Goal: Navigation & Orientation: Understand site structure

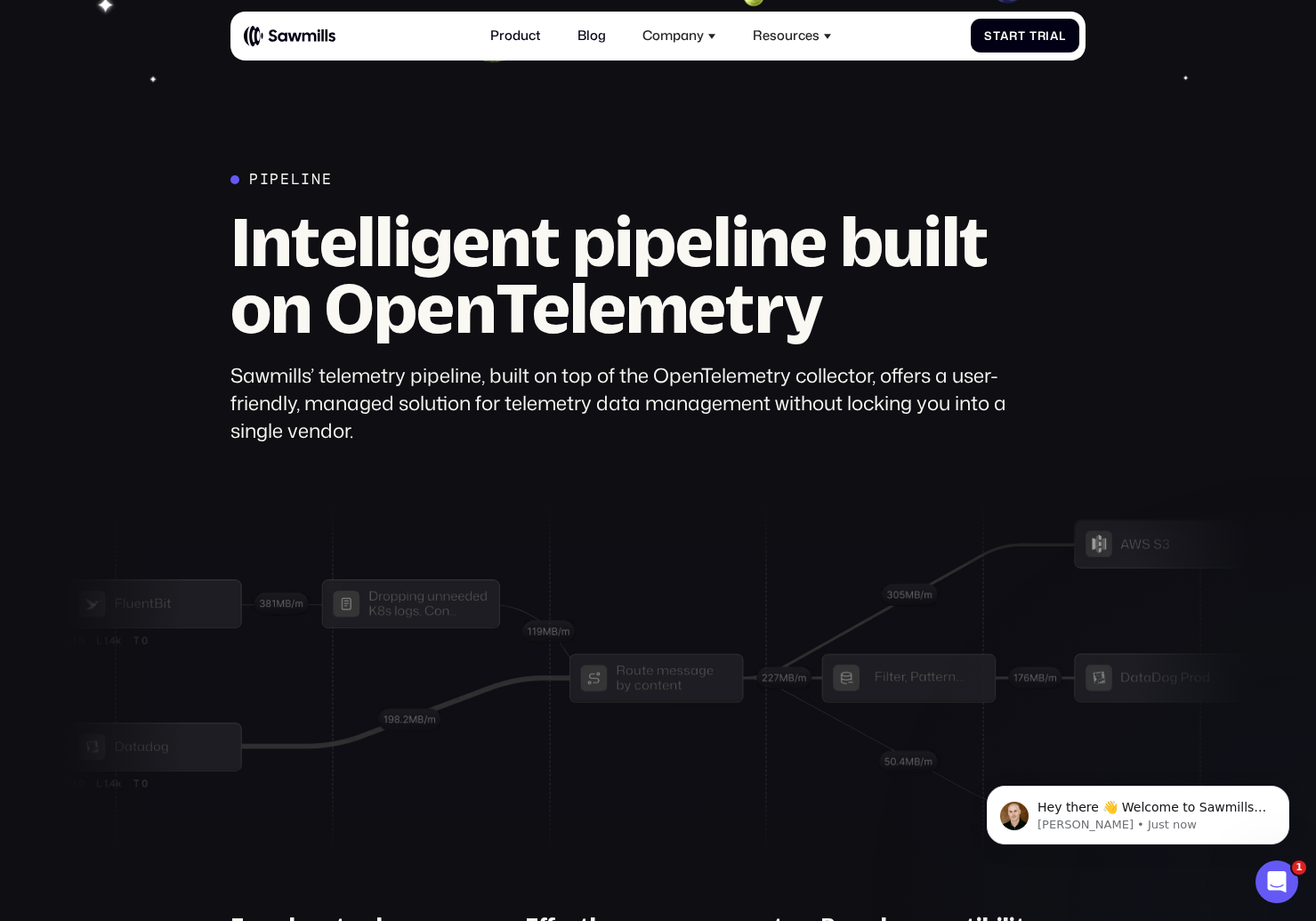
scroll to position [4874, 0]
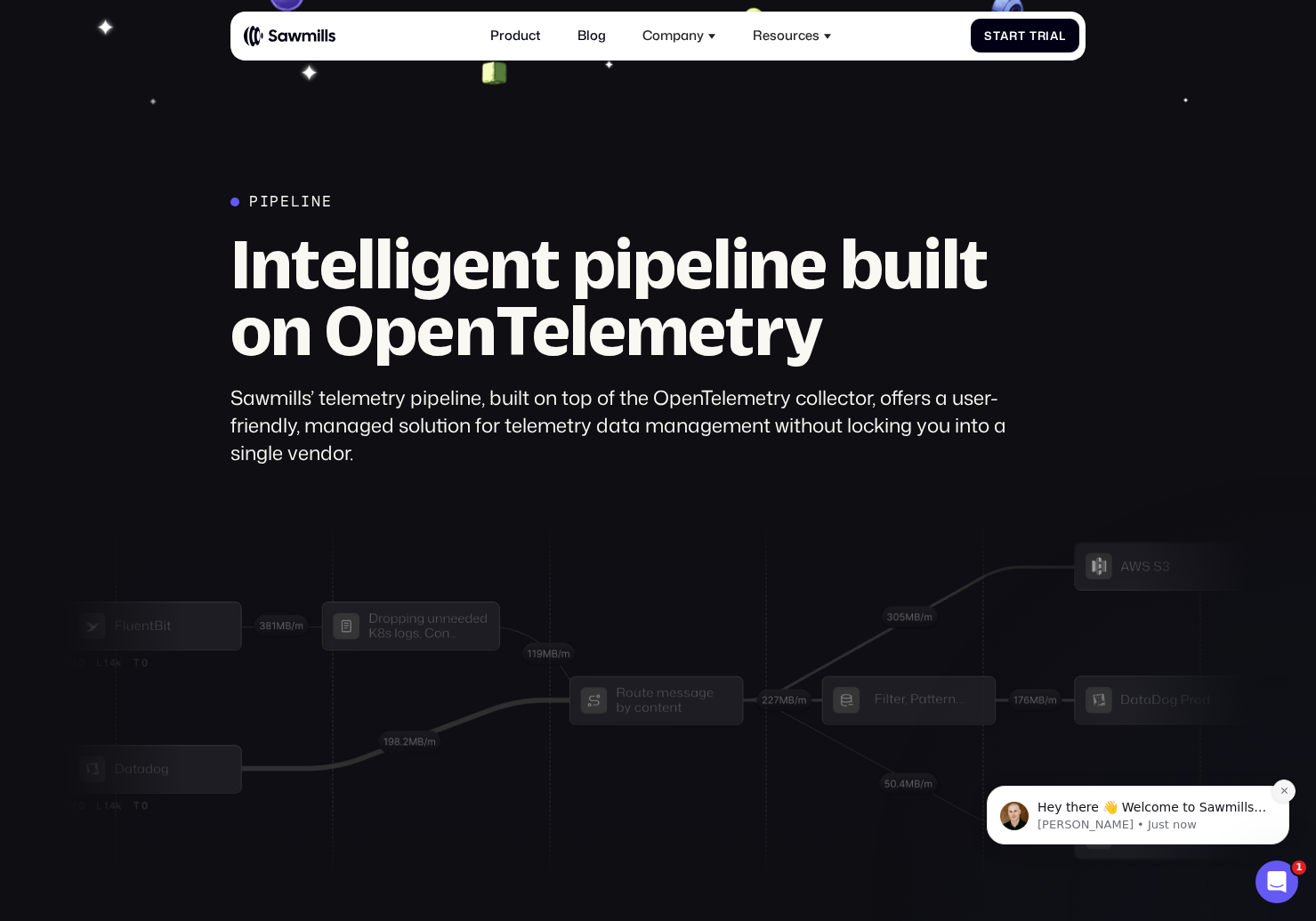
click at [1284, 792] on icon "Dismiss notification" at bounding box center [1284, 790] width 10 height 10
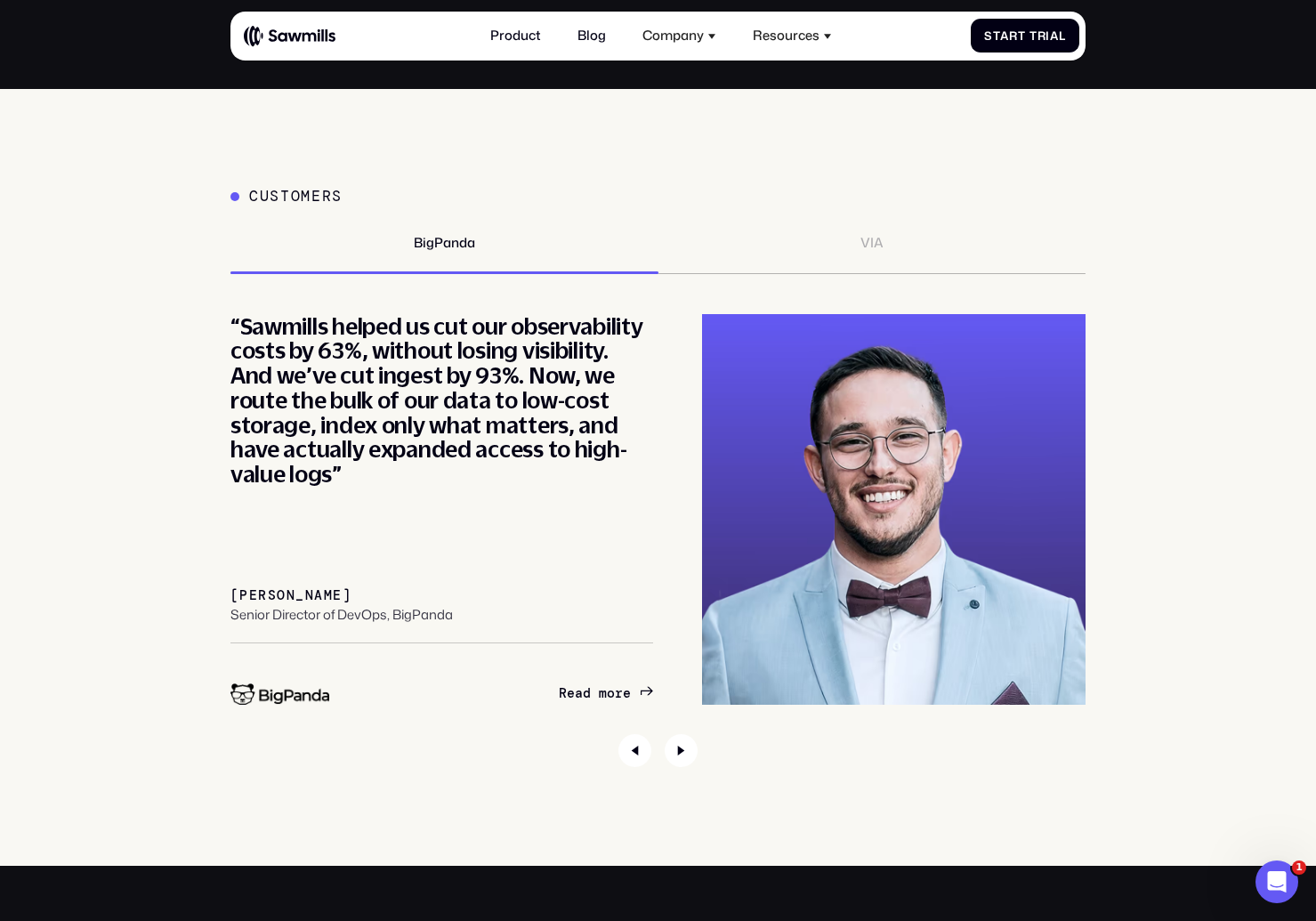
scroll to position [6230, 0]
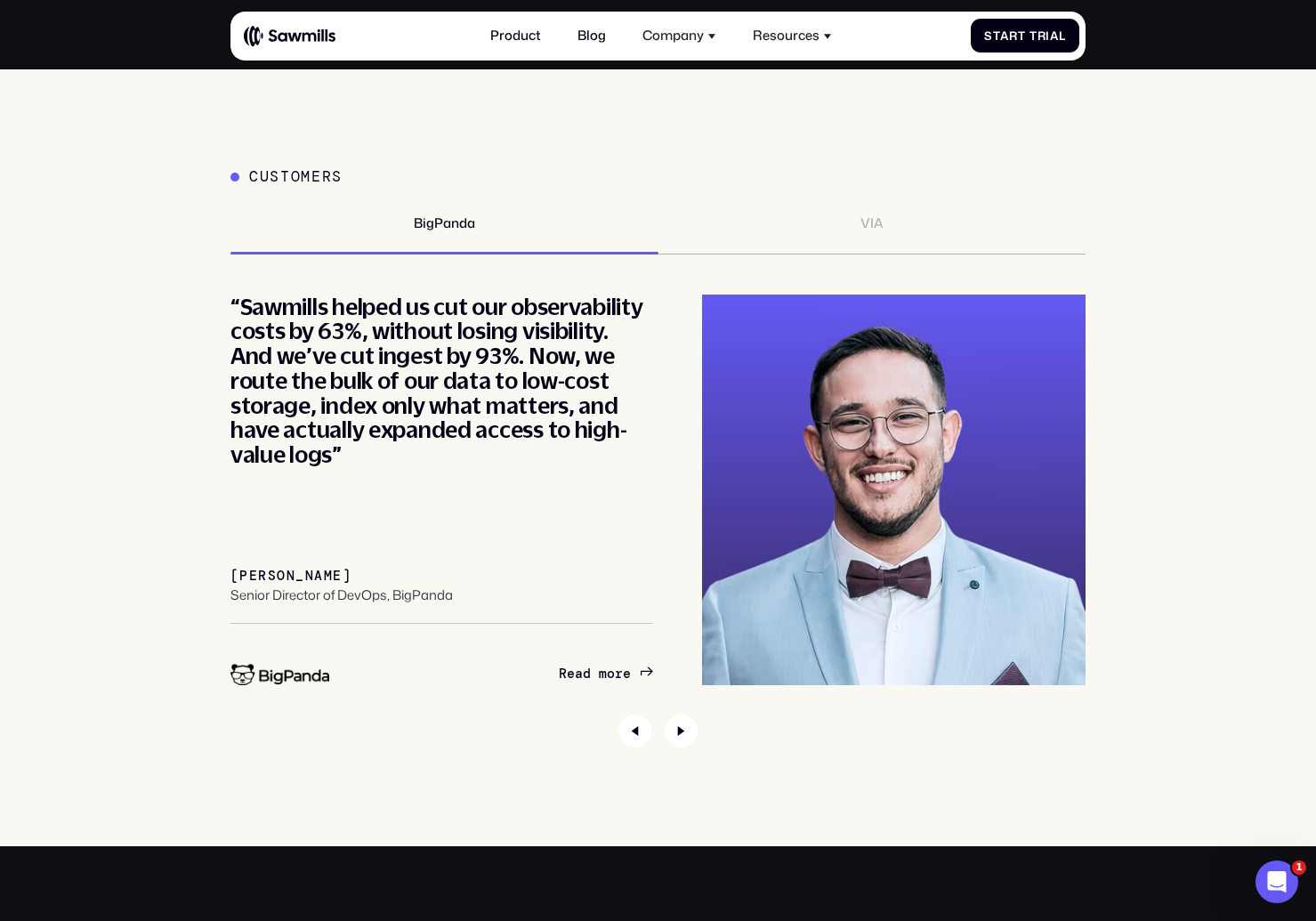
click at [851, 219] on div "VIA" at bounding box center [872, 235] width 428 height 39
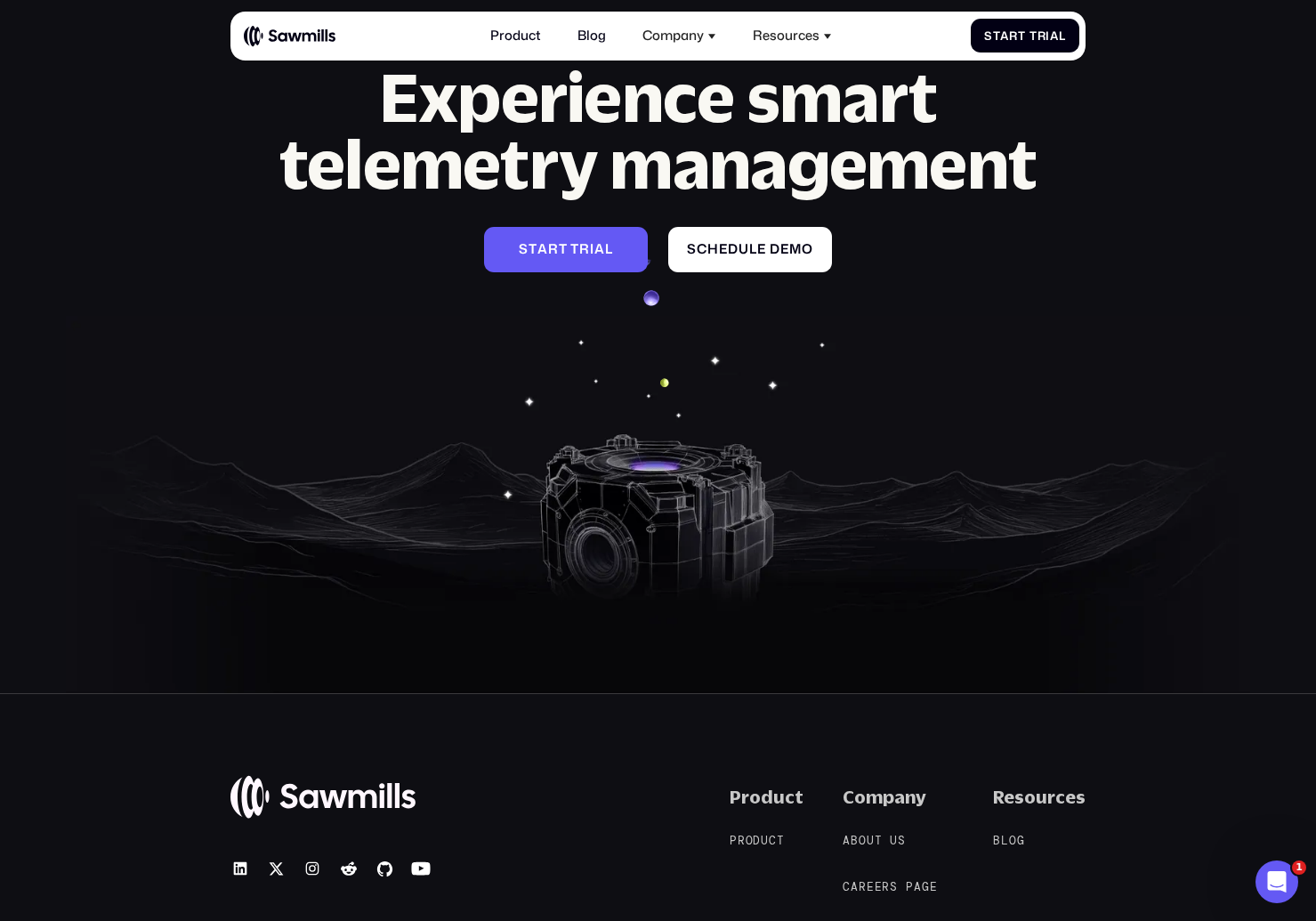
scroll to position [7529, 0]
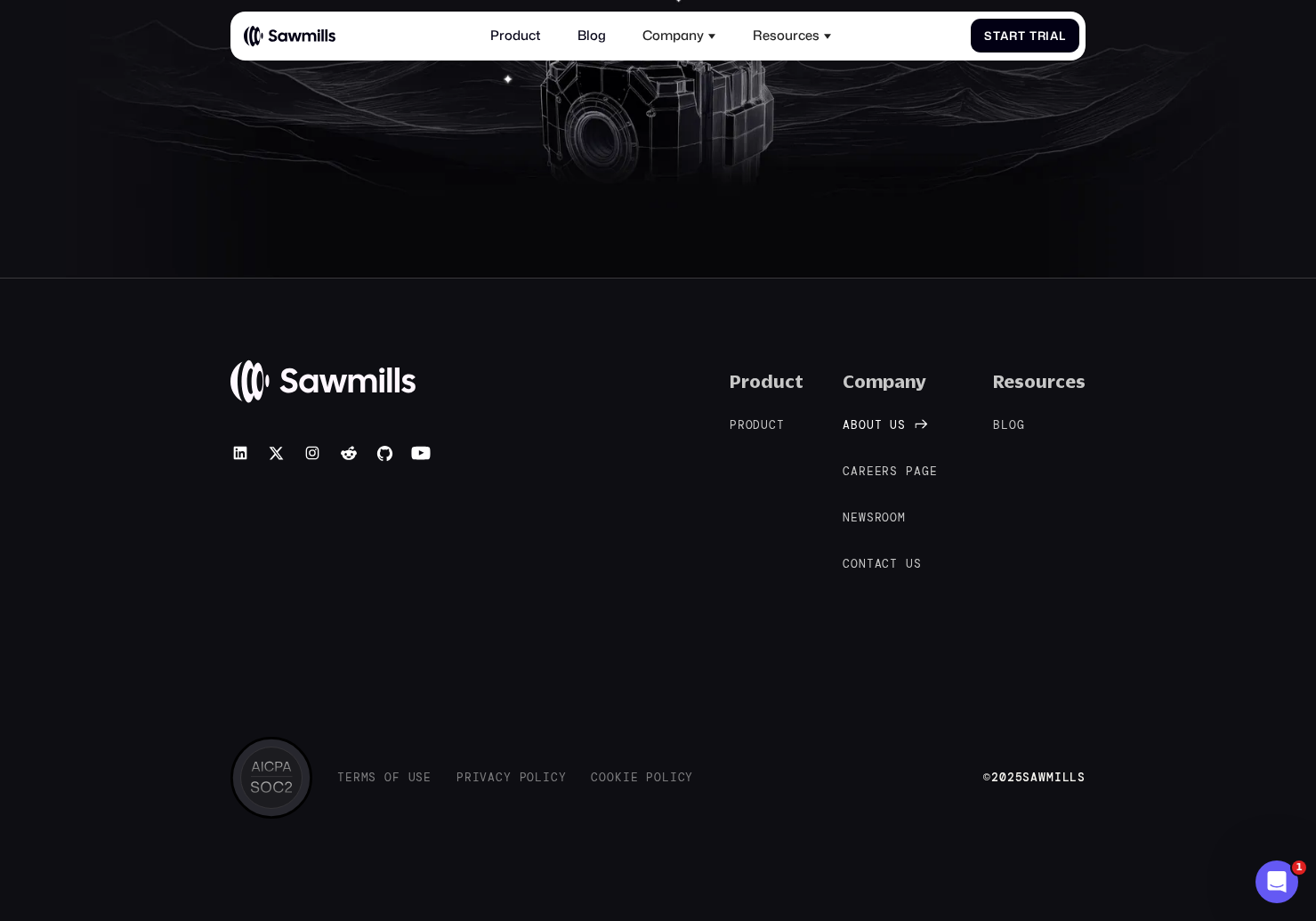
click at [874, 423] on span "u" at bounding box center [870, 424] width 8 height 14
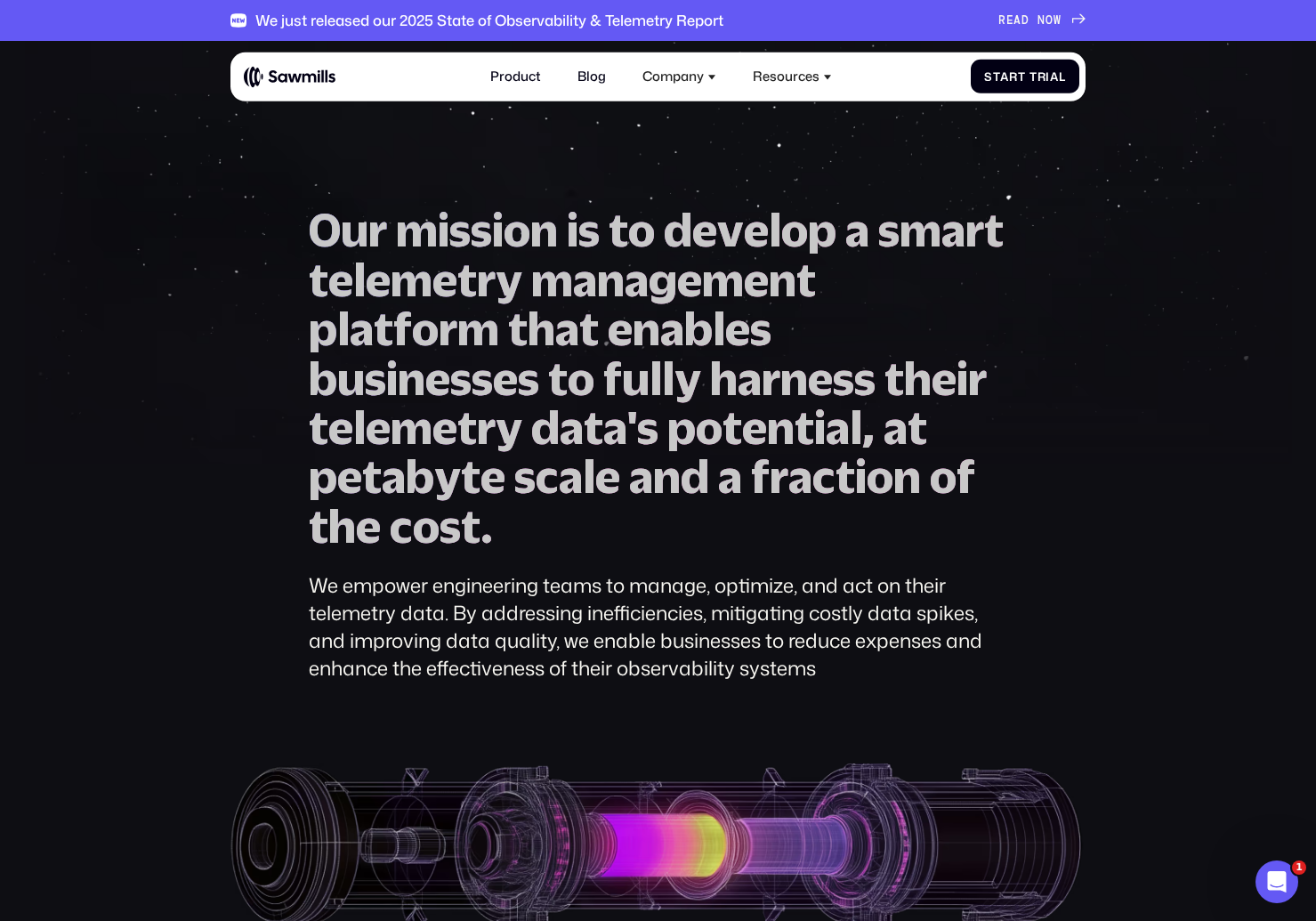
click at [287, 84] on img at bounding box center [290, 75] width 92 height 22
